Goal: Information Seeking & Learning: Learn about a topic

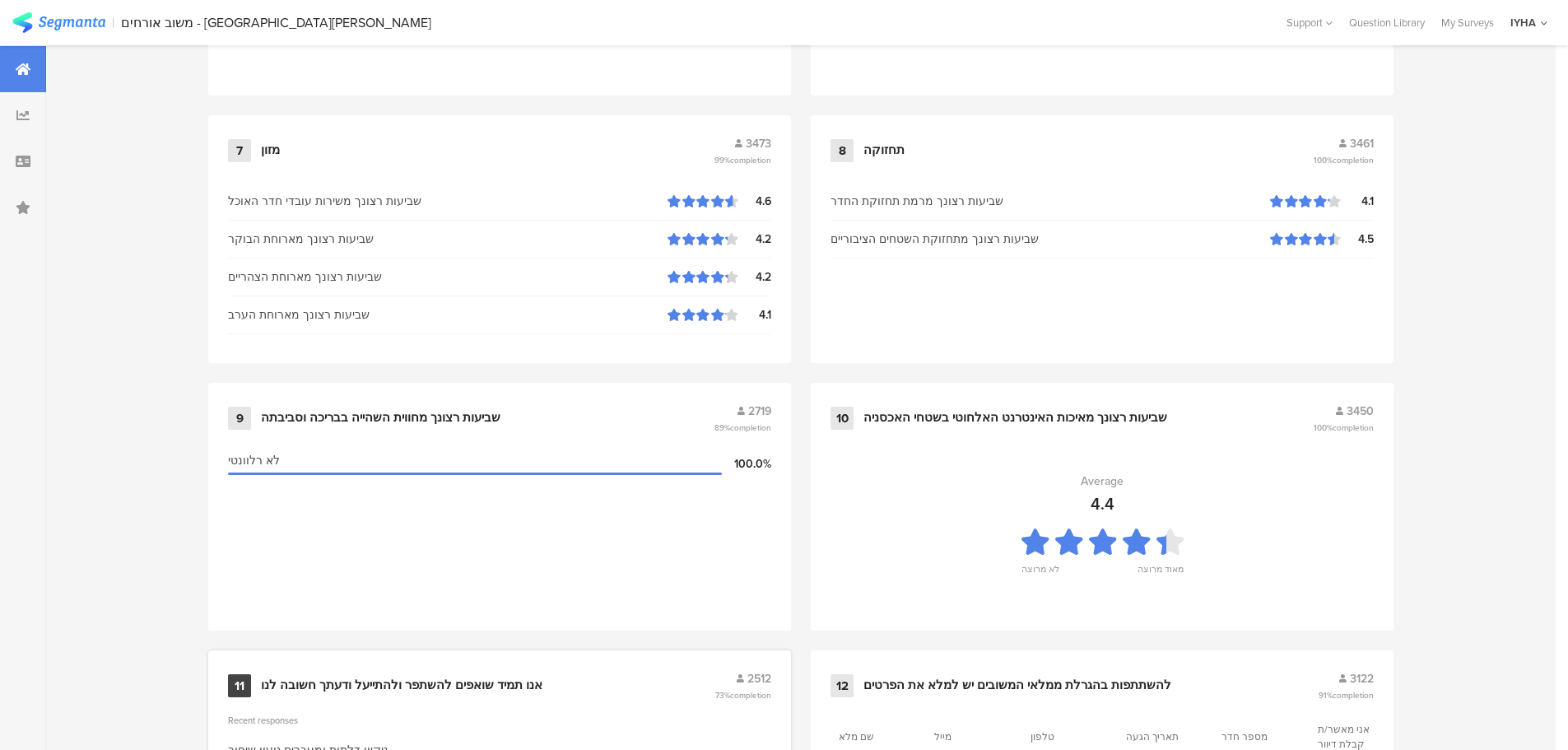
scroll to position [1665, 0]
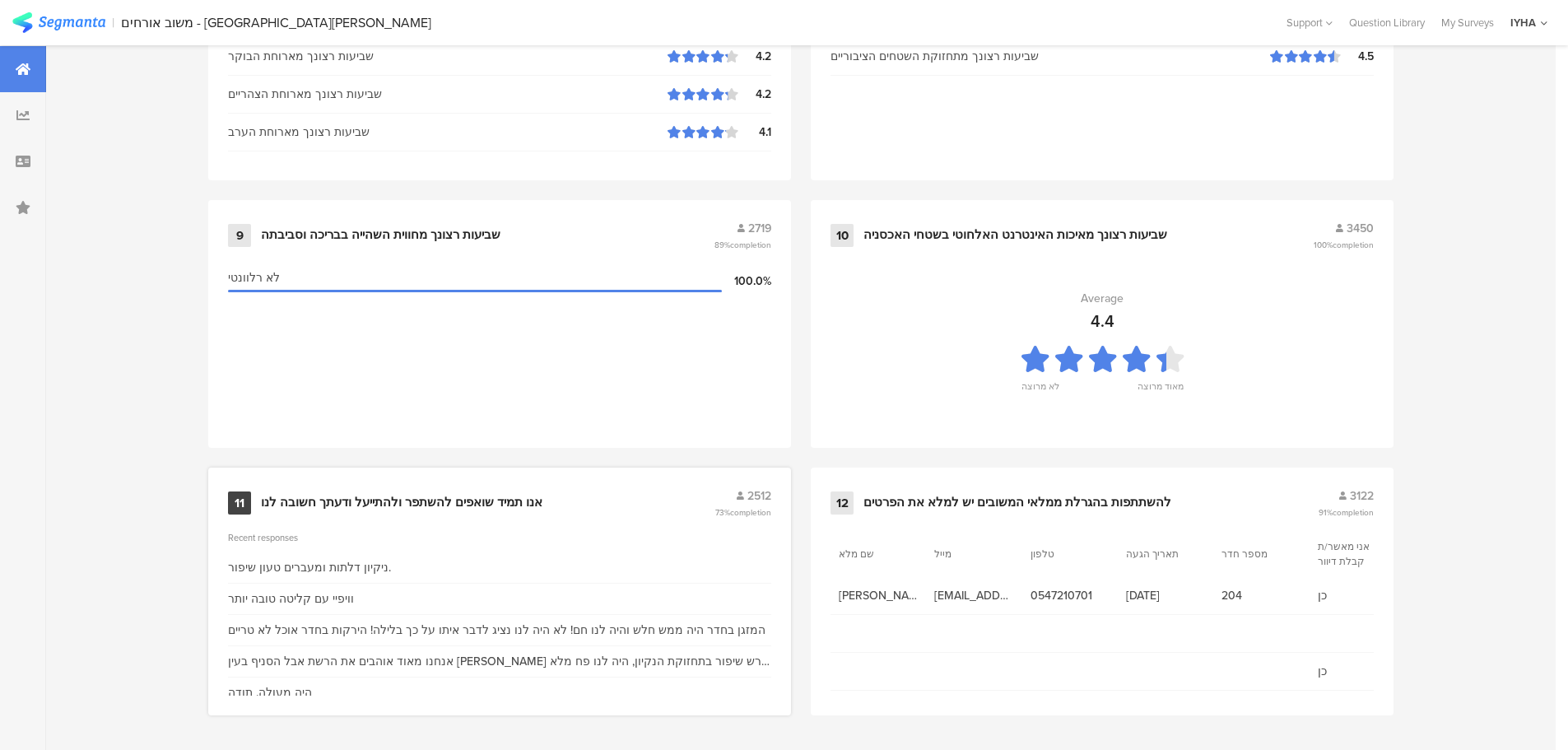
click at [411, 495] on div "אנו תמיד שואפים להשתפר ולהתייעל ודעתך חשובה לנו" at bounding box center [401, 503] width 281 height 17
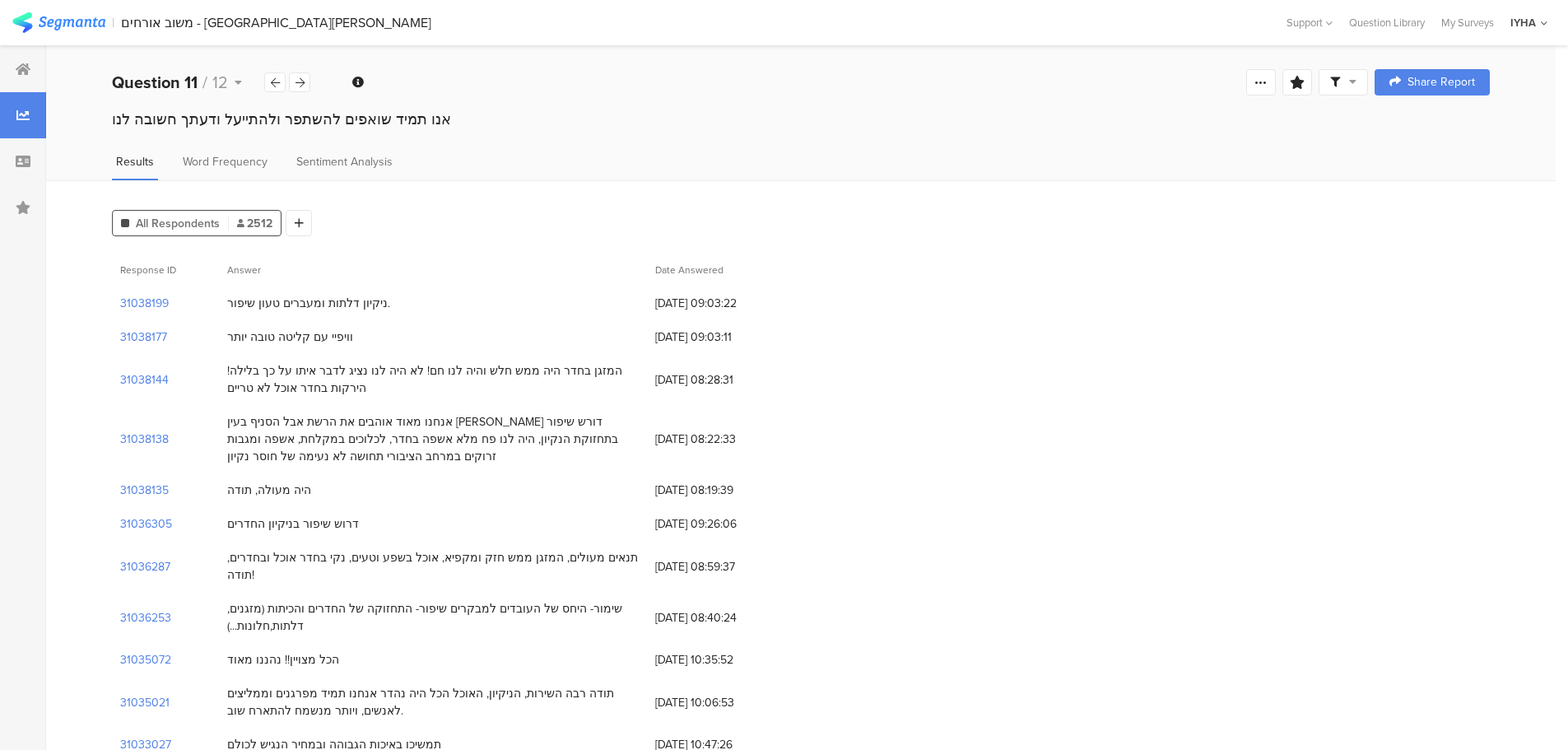
click at [320, 338] on div "וויפיי עם קליטה טובה יותר" at bounding box center [290, 337] width 126 height 17
click at [333, 300] on div "ניקיון דלתות ומעברים טעון שיפור." at bounding box center [309, 303] width 163 height 17
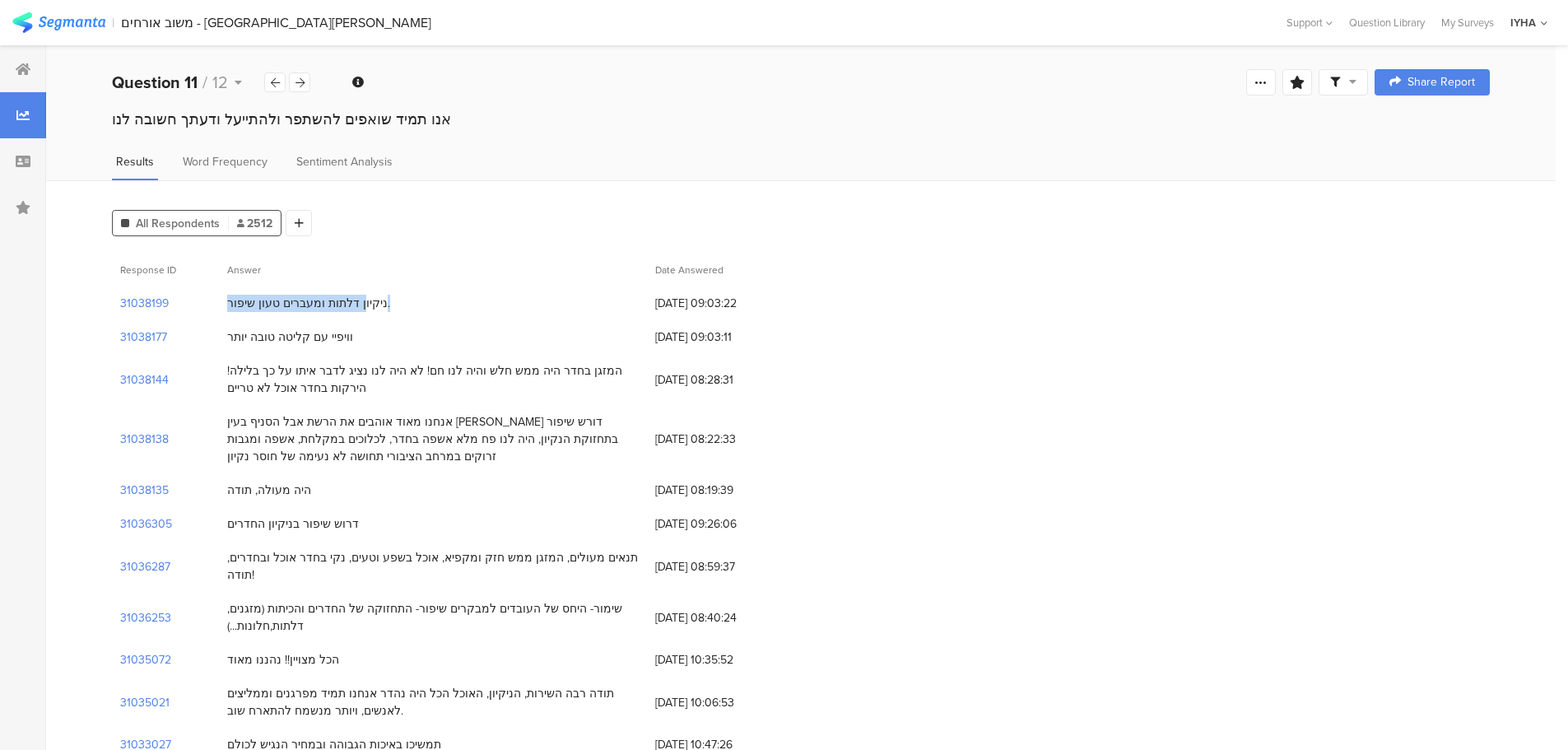
click at [333, 300] on div "ניקיון דלתות ומעברים טעון שיפור." at bounding box center [309, 303] width 163 height 17
click at [332, 298] on div "ניקיון דלתות ומעברים טעון שיפור." at bounding box center [309, 303] width 163 height 17
click at [314, 306] on div "ניקיון דלתות ומעברים טעון שיפור." at bounding box center [309, 303] width 163 height 17
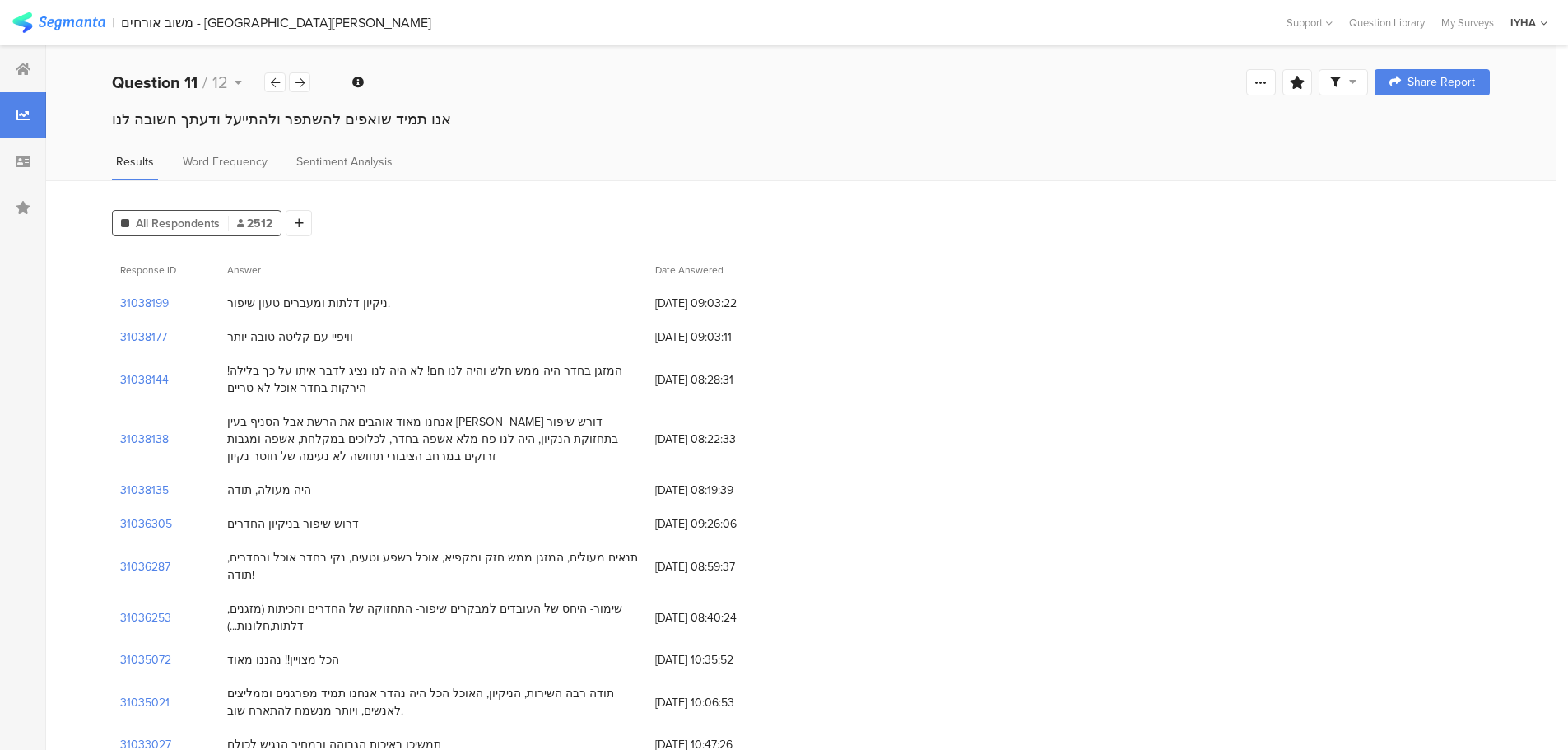
drag, startPoint x: 227, startPoint y: 301, endPoint x: 344, endPoint y: 322, distance: 118.9
click at [371, 302] on div "ניקיון דלתות ומעברים טעון שיפור." at bounding box center [309, 303] width 163 height 17
drag, startPoint x: 229, startPoint y: 335, endPoint x: 341, endPoint y: 339, distance: 112.1
click at [341, 339] on div "וויפיי עם קליטה טובה יותר" at bounding box center [290, 337] width 126 height 17
drag, startPoint x: 230, startPoint y: 372, endPoint x: 337, endPoint y: 387, distance: 108.0
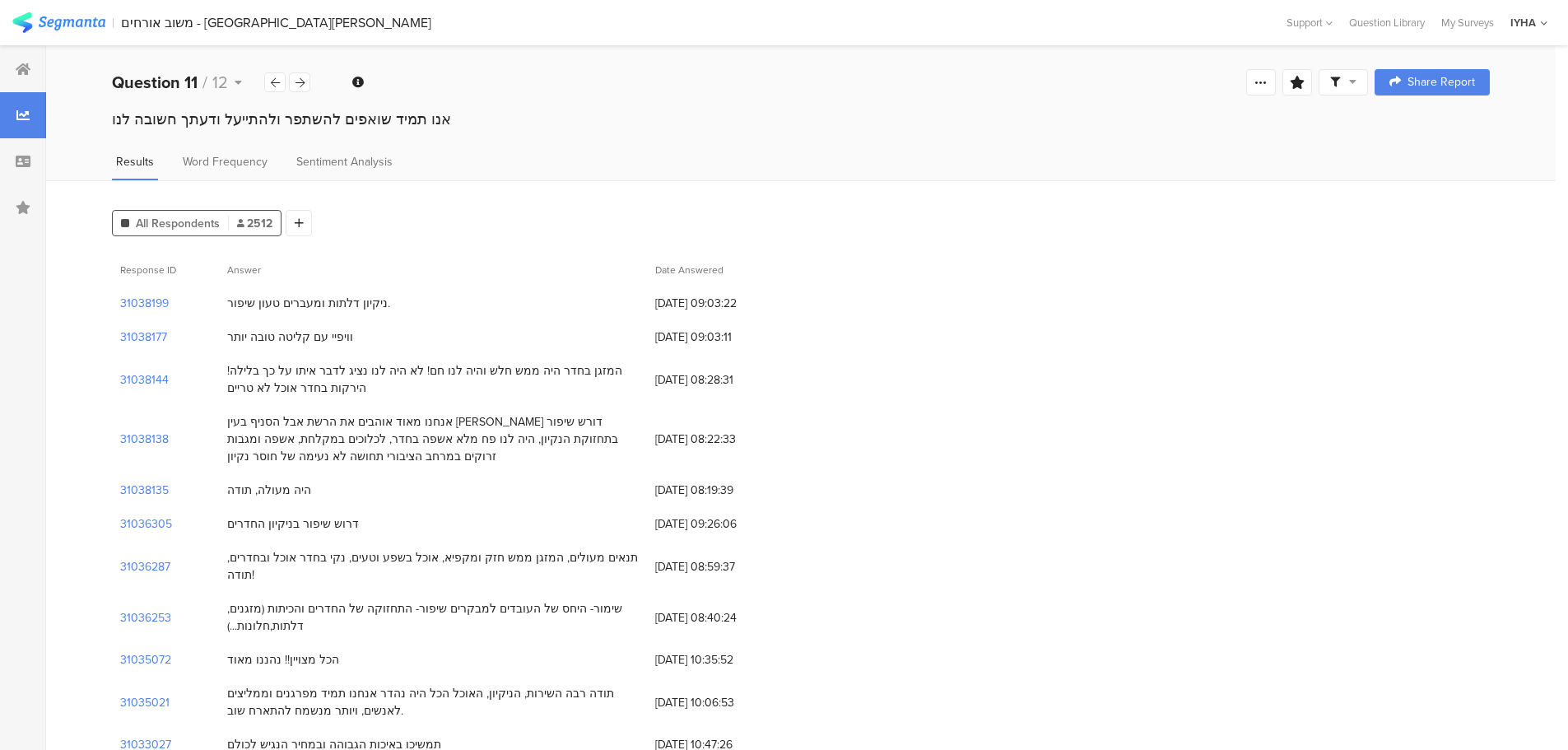
click at [336, 387] on div "המזגן בחדר היה ממש חלש והיה לנו חם! לא היה לנו נציג לדבר איתו על כך בלילה! הירק…" at bounding box center [433, 379] width 411 height 35
click at [546, 378] on div "המזגן בחדר היה ממש חלש והיה לנו חם! לא היה לנו נציג לדבר איתו על כך בלילה! הירק…" at bounding box center [433, 379] width 411 height 35
click at [544, 372] on div "המזגן בחדר היה ממש חלש והיה לנו חם! לא היה לנו נציג לדבר איתו על כך בלילה! הירק…" at bounding box center [433, 379] width 411 height 35
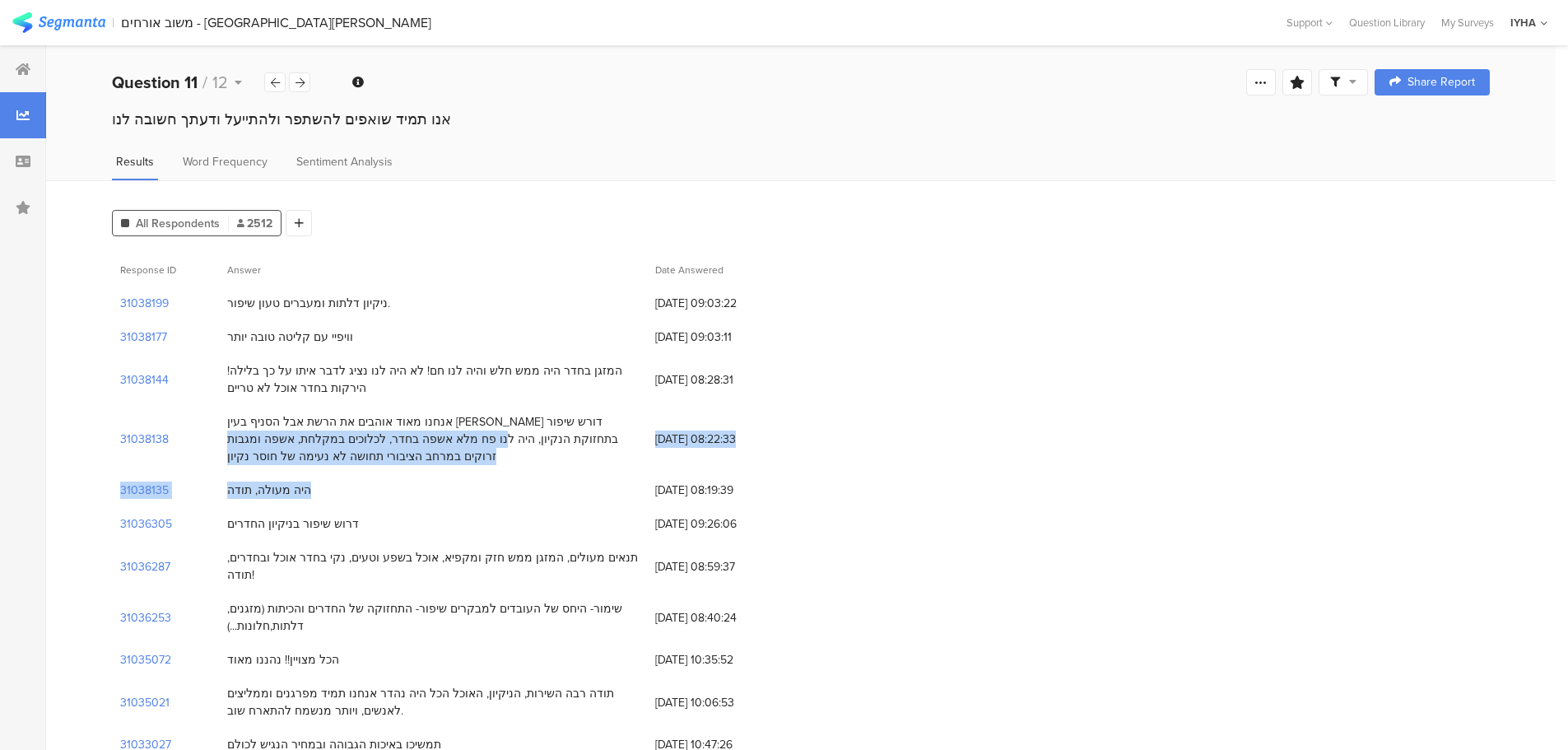
drag, startPoint x: 629, startPoint y: 421, endPoint x: 248, endPoint y: 460, distance: 383.0
click at [248, 471] on div "אנחנו מאוד אוהבים את הרשת אבל הסניף בעין [PERSON_NAME] דורש שיפור בתחזוקת הנקיו…" at bounding box center [433, 439] width 428 height 68
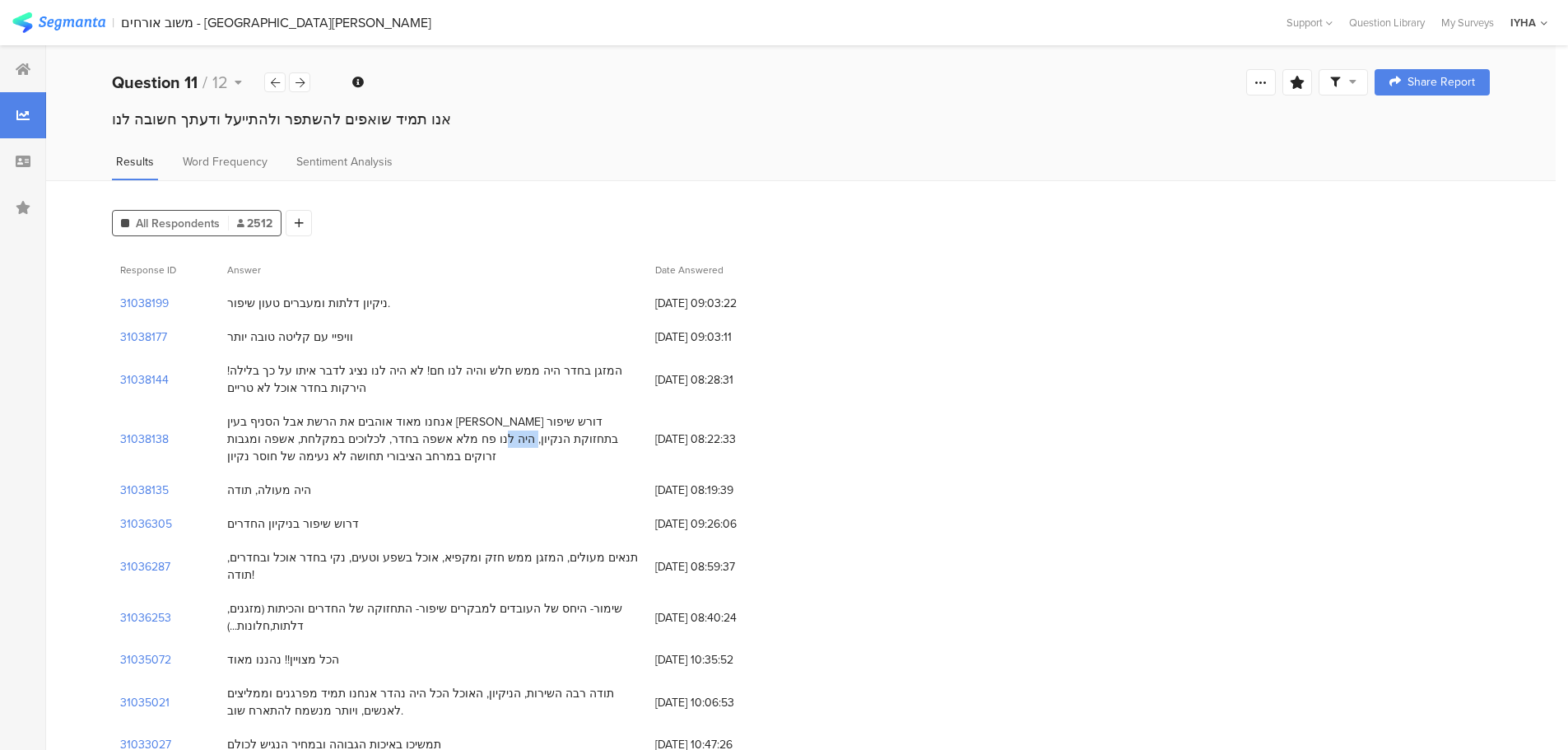
drag, startPoint x: 224, startPoint y: 422, endPoint x: 255, endPoint y: 423, distance: 31.0
click at [255, 423] on div "אנחנו מאוד אוהבים את הרשת אבל הסניף בעין [PERSON_NAME] דורש שיפור בתחזוקת הנקיו…" at bounding box center [433, 439] width 428 height 68
click at [324, 361] on div "המזגן בחדר היה ממש חלש והיה לנו חם! לא היה לנו נציג לדבר איתו על כך בלילה! הירק…" at bounding box center [433, 380] width 428 height 51
click at [310, 371] on div "המזגן בחדר היה ממש חלש והיה לנו חם! לא היה לנו נציג לדבר איתו על כך בלילה! הירק…" at bounding box center [433, 379] width 411 height 35
click at [845, 429] on div "31038138 אנחנו מאוד אוהבים את הרשת אבל הסניף בעין [PERSON_NAME] דורש שיפור בתחז…" at bounding box center [801, 439] width 1378 height 68
